Goal: Obtain resource: Obtain resource

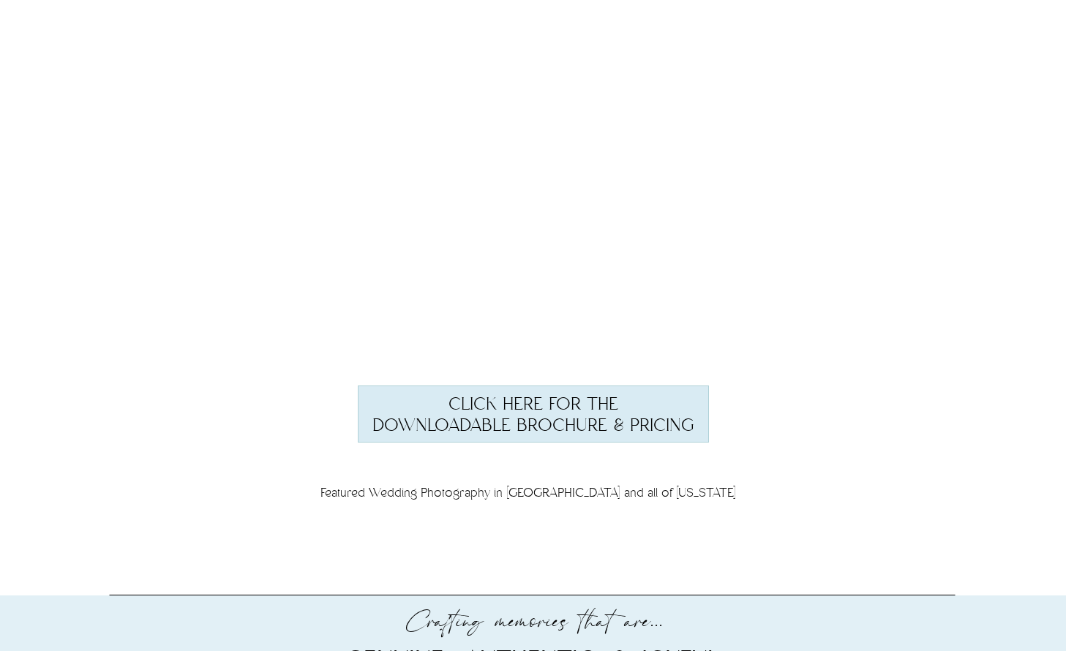
scroll to position [5643, 0]
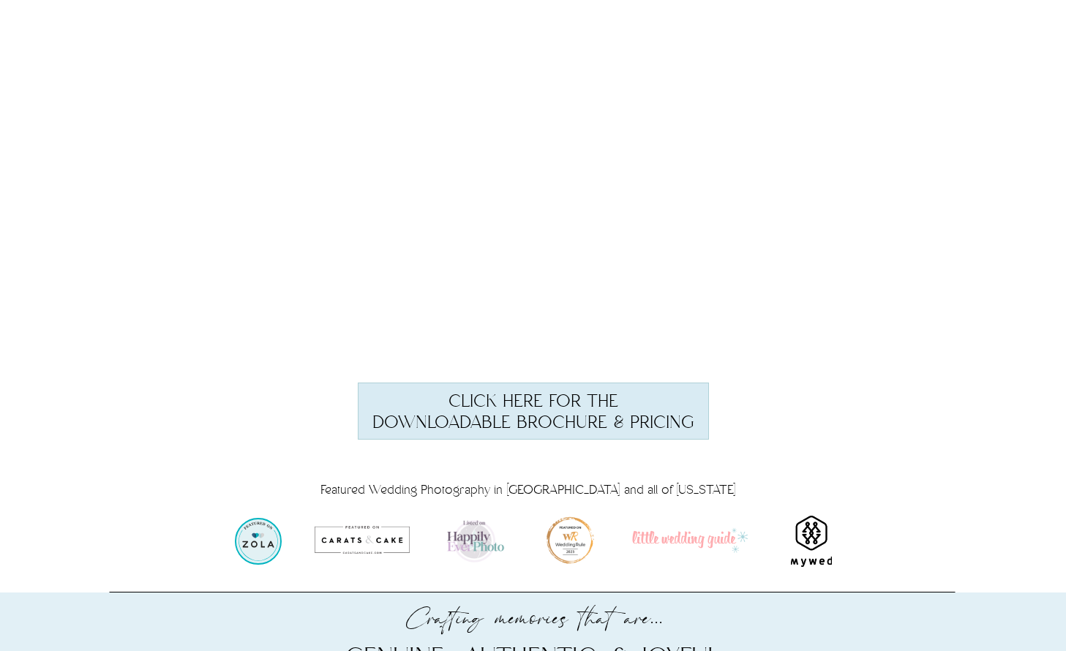
click at [518, 413] on h3 "Click Here for the downloadable brochure & Pricing" at bounding box center [533, 410] width 331 height 39
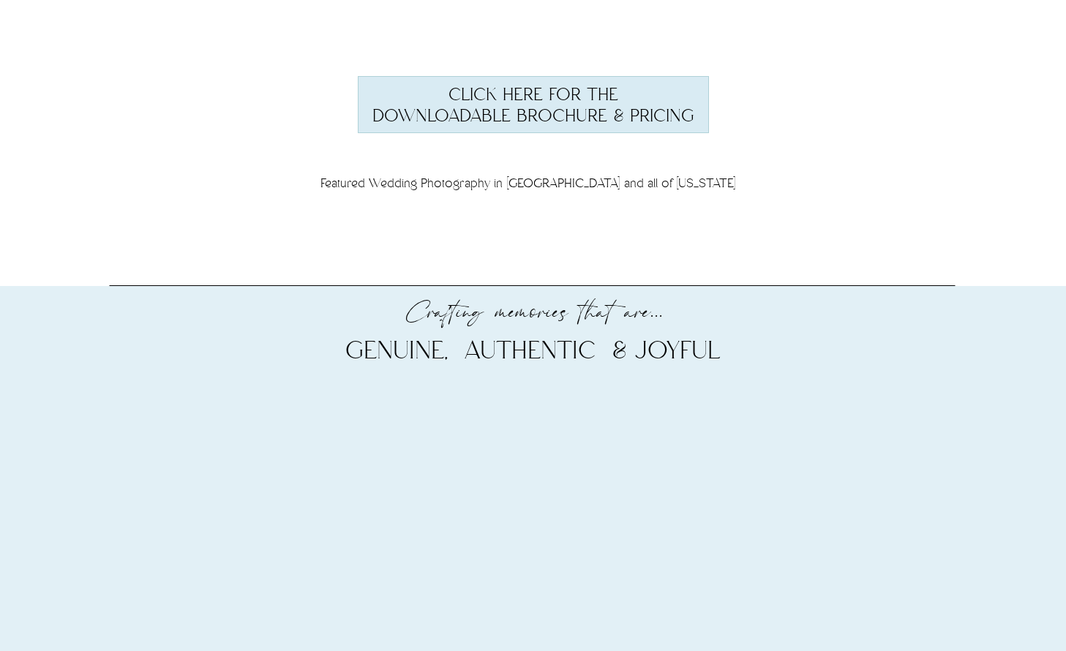
scroll to position [5816, 0]
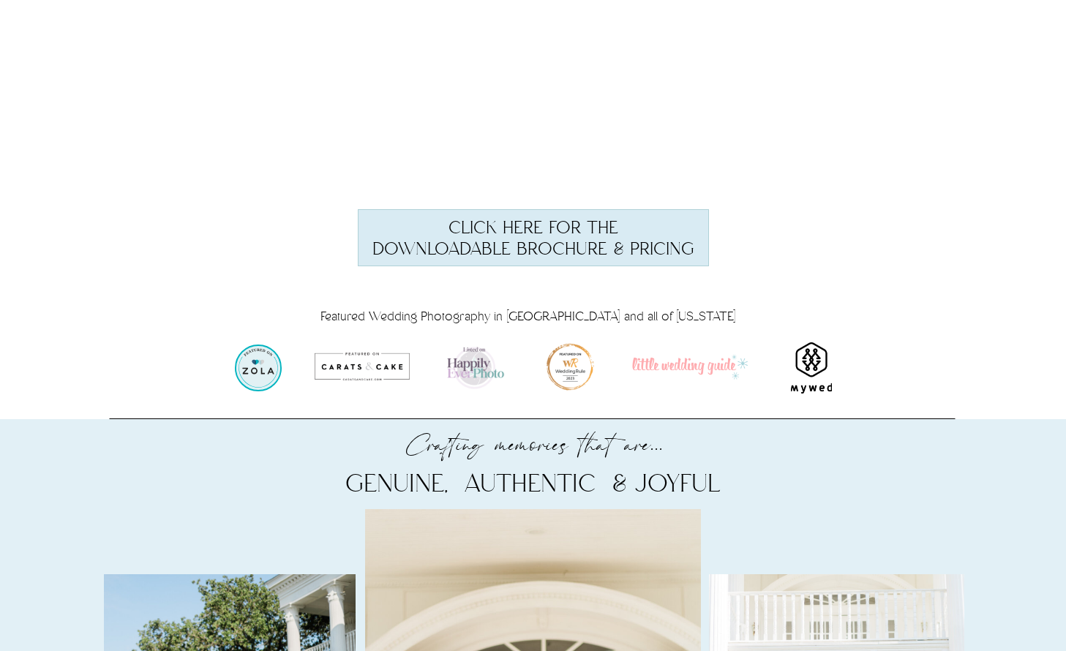
click at [511, 238] on h3 "Click Here for the downloadable brochure & Pricing" at bounding box center [533, 237] width 331 height 39
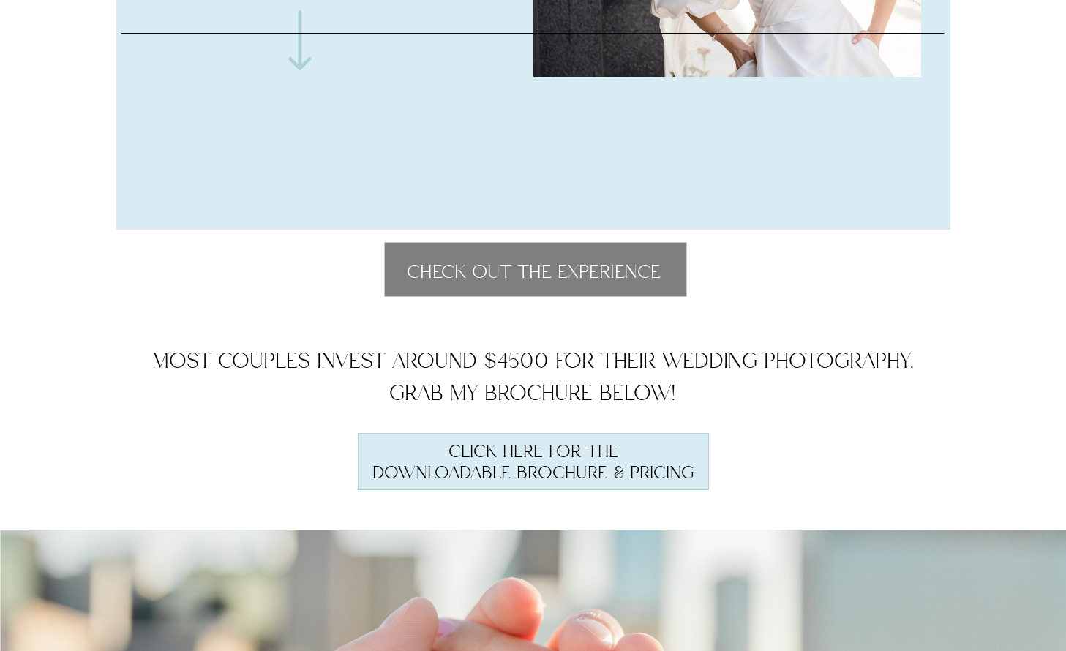
scroll to position [9794, 0]
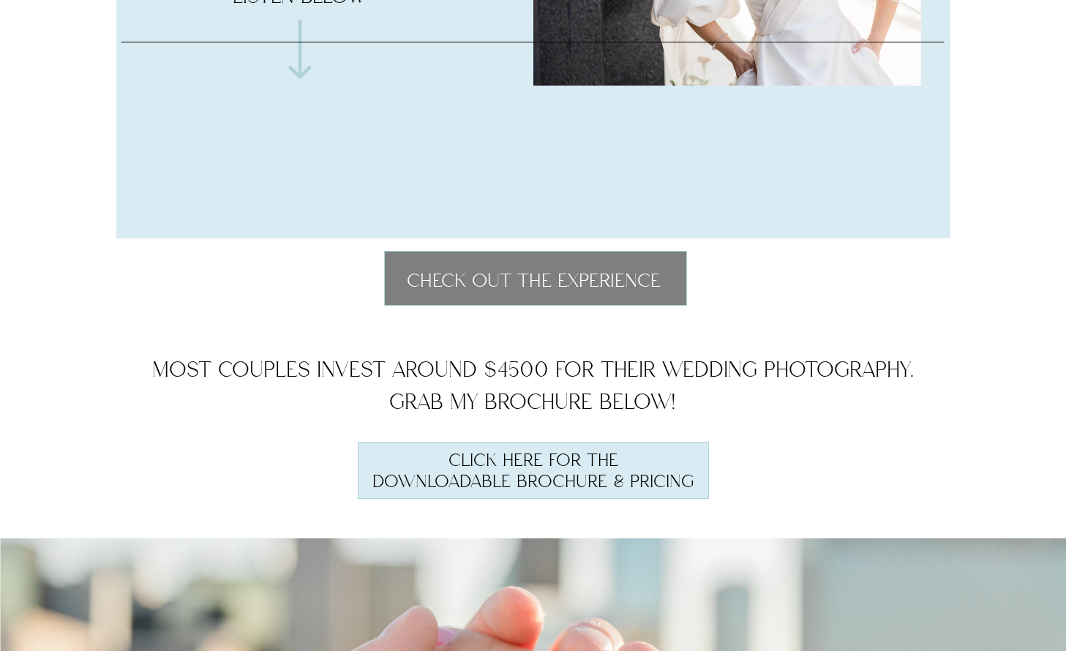
click at [505, 473] on h3 "Click Here for the downloadable brochure & Pricing" at bounding box center [533, 470] width 331 height 39
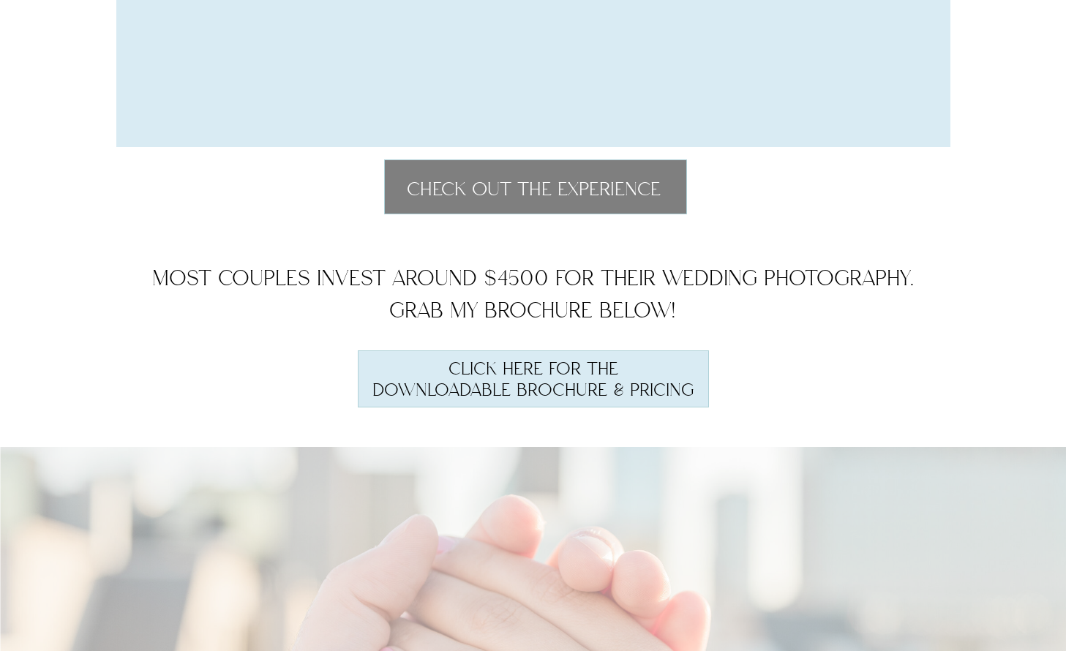
scroll to position [10436, 0]
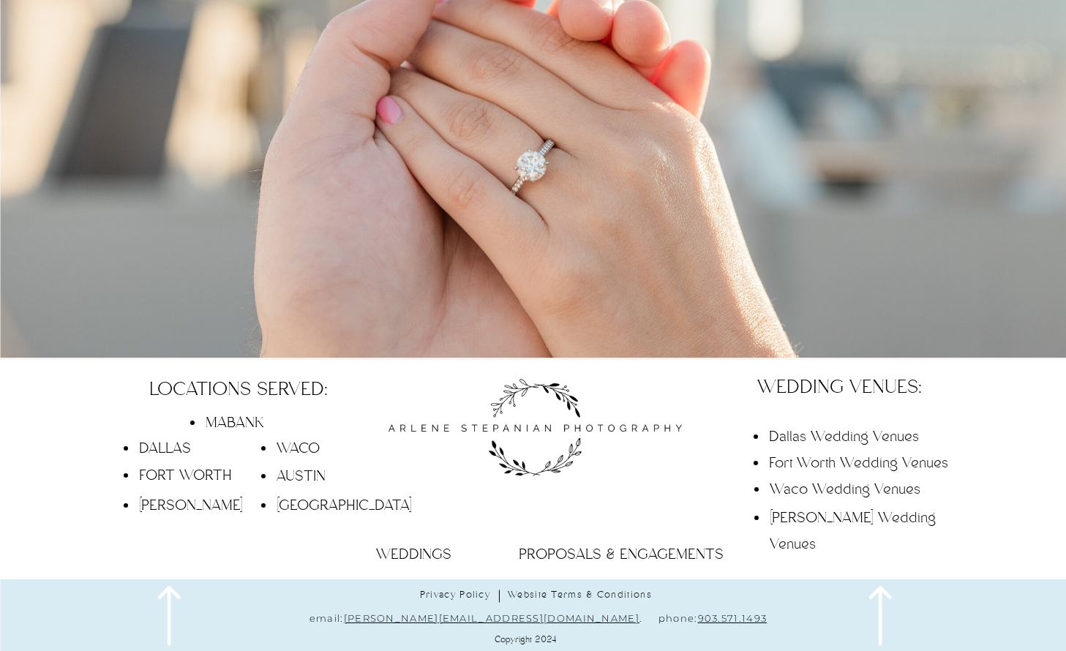
click at [174, 445] on span "dallas" at bounding box center [165, 449] width 52 height 18
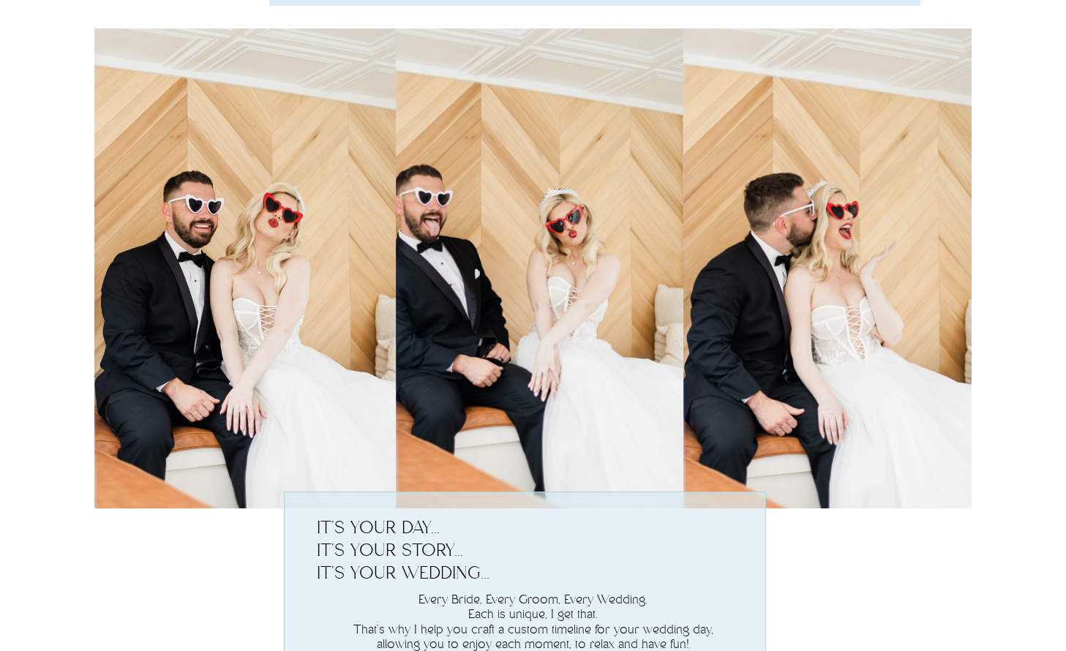
scroll to position [1511, 0]
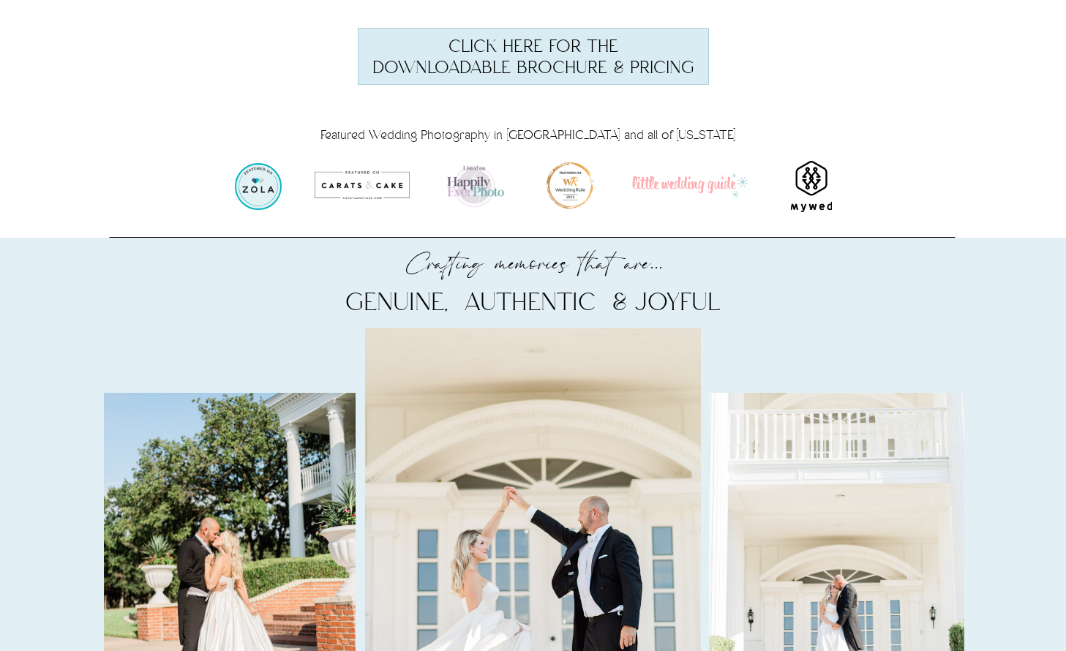
scroll to position [5943, 0]
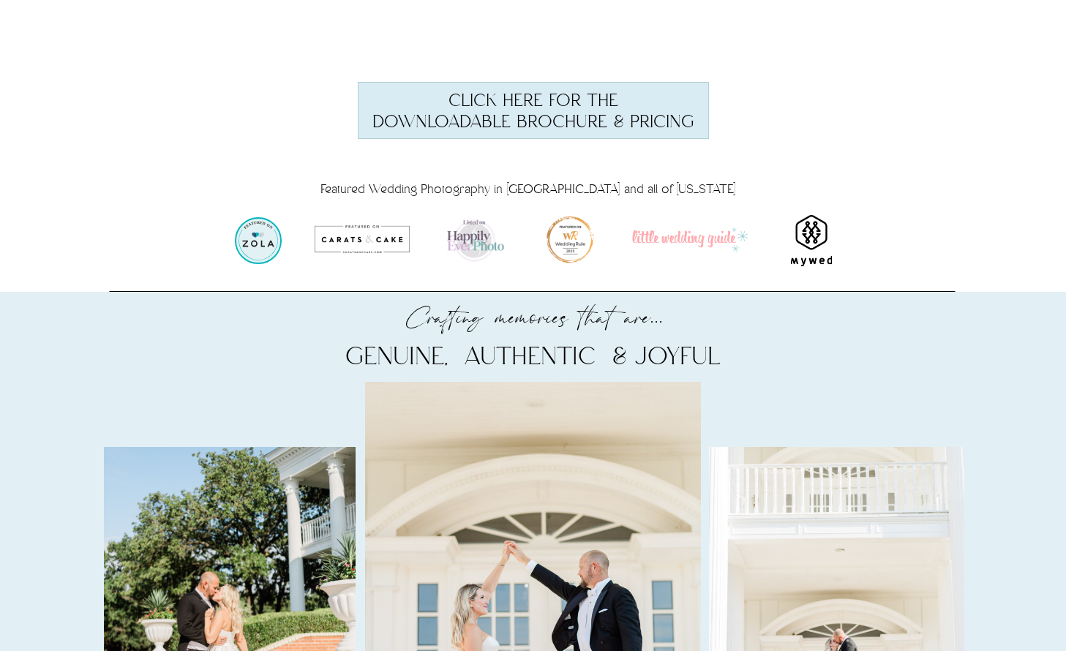
click at [523, 112] on h3 "Click Here for the downloadable brochure & Pricing" at bounding box center [533, 110] width 331 height 39
